Goal: Information Seeking & Learning: Check status

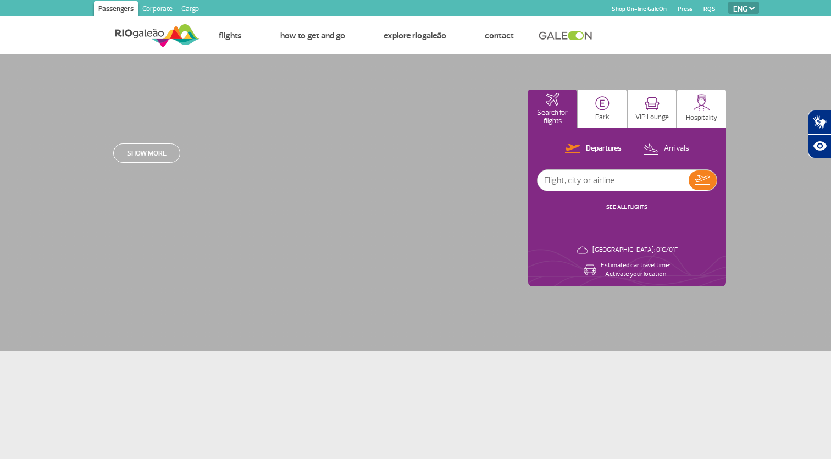
select select "en"
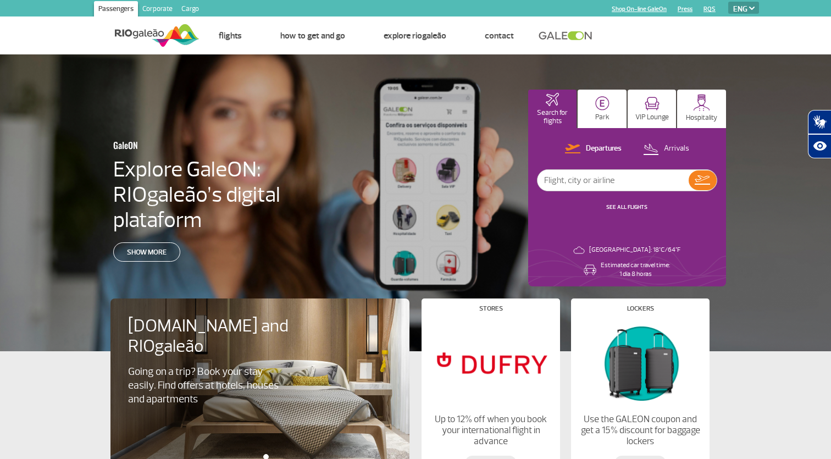
click at [683, 147] on p "Arrivals" at bounding box center [676, 148] width 25 height 10
click at [580, 181] on input "text" at bounding box center [613, 180] width 151 height 21
type input "B"
type input "aep"
click at [582, 170] on input "aep" at bounding box center [613, 180] width 151 height 21
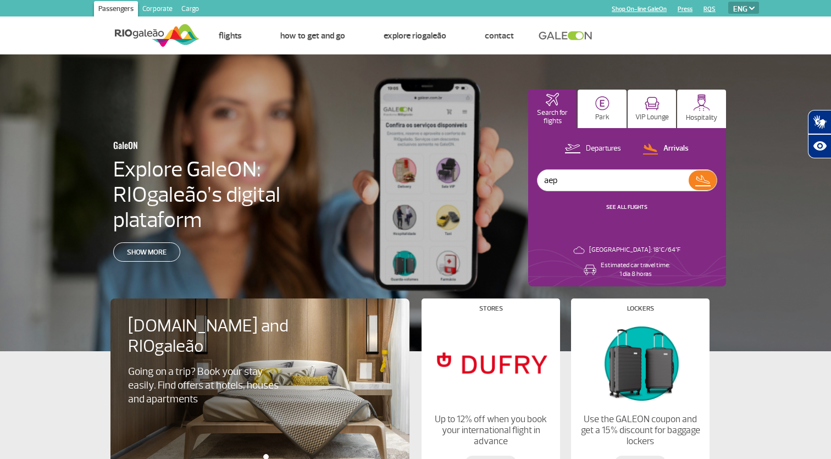
click at [582, 170] on input "aep" at bounding box center [613, 180] width 151 height 21
click at [624, 207] on link "SEE ALL FLIGHTS" at bounding box center [626, 206] width 41 height 7
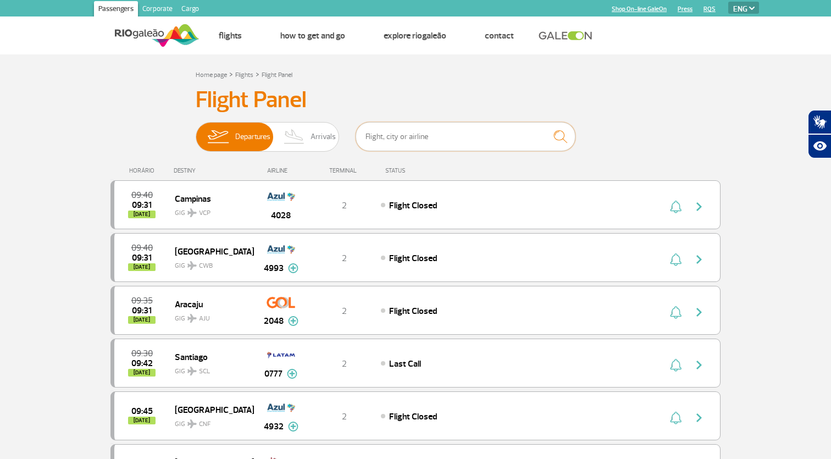
click at [415, 134] on input "text" at bounding box center [466, 136] width 220 height 29
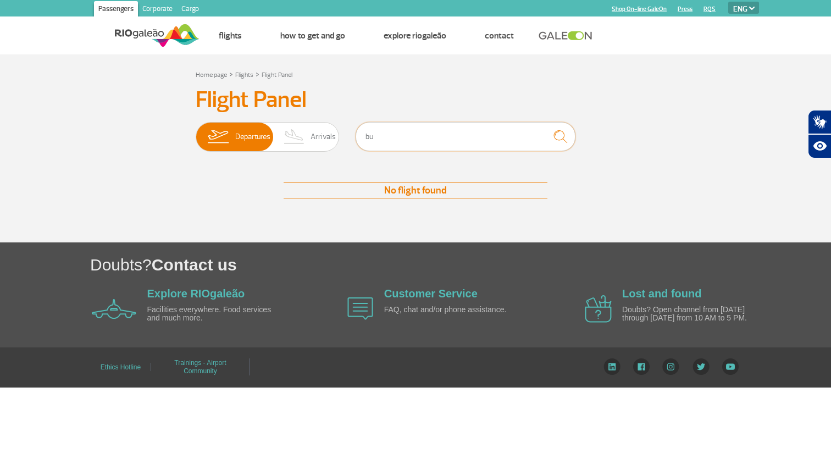
type input "b"
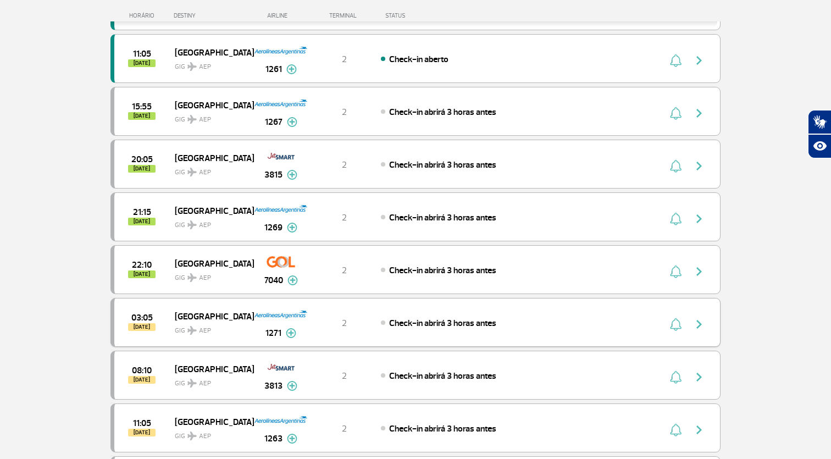
scroll to position [268, 0]
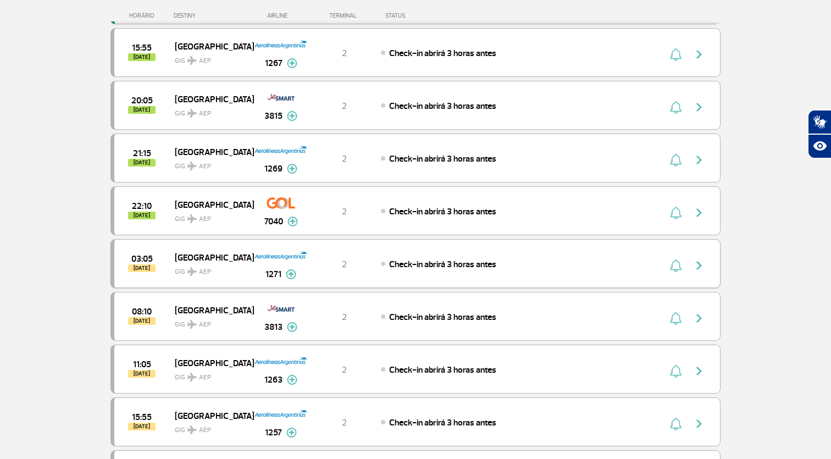
click at [291, 274] on img at bounding box center [291, 274] width 10 height 10
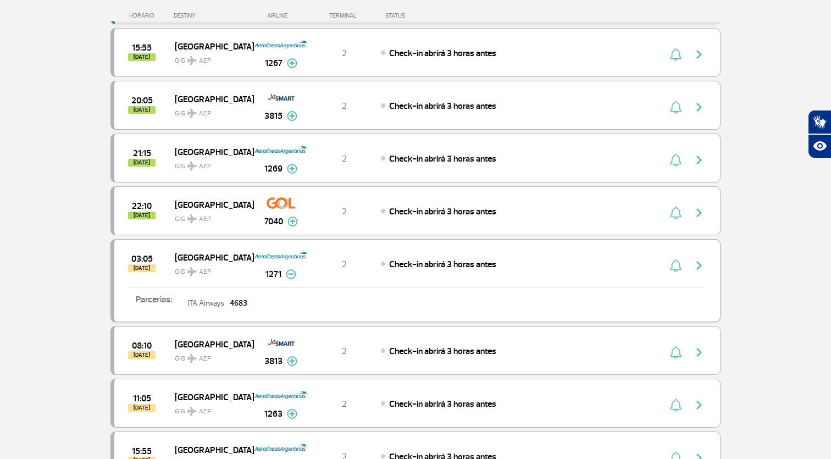
click at [291, 275] on img at bounding box center [291, 274] width 10 height 10
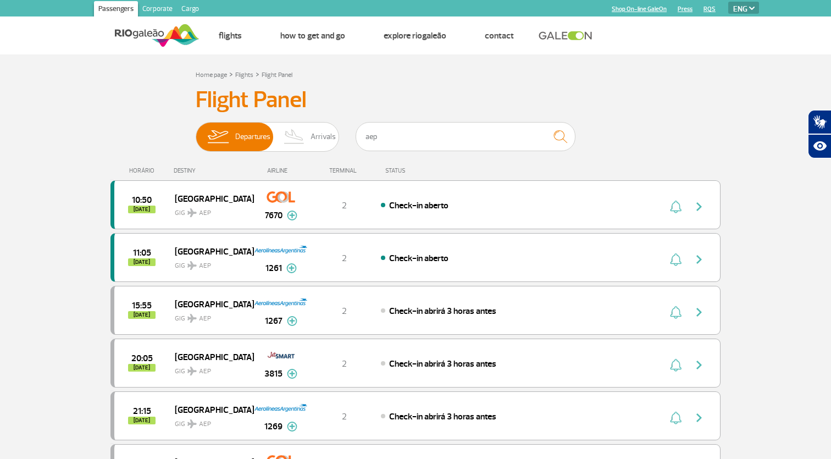
scroll to position [0, 0]
click at [386, 137] on input "aep" at bounding box center [466, 136] width 220 height 29
click at [331, 136] on span "Arrivals" at bounding box center [323, 137] width 25 height 29
click at [196, 131] on input "Departures Arrivals" at bounding box center [196, 131] width 0 height 0
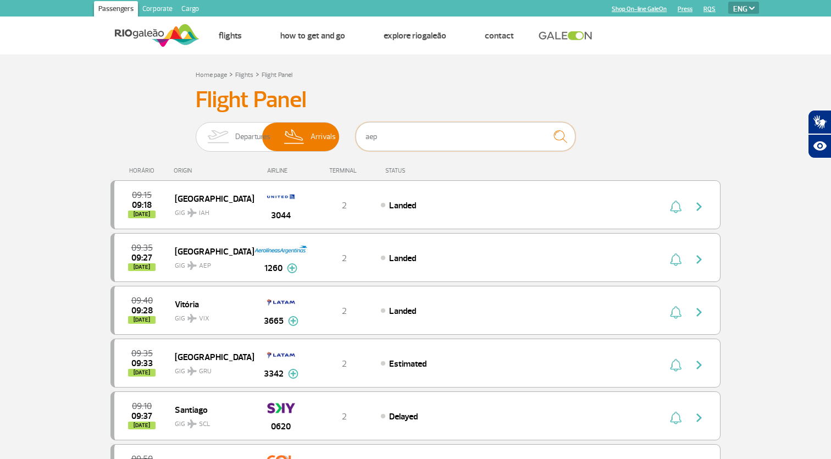
click at [388, 137] on input "aep" at bounding box center [466, 136] width 220 height 29
drag, startPoint x: 381, startPoint y: 142, endPoint x: 395, endPoint y: 136, distance: 14.5
click at [395, 136] on input "aep" at bounding box center [466, 136] width 220 height 29
type input "aep"
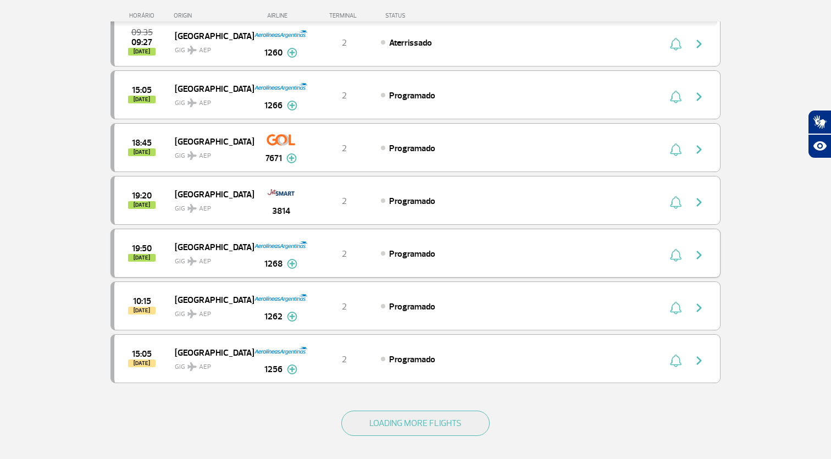
scroll to position [300, 0]
